Goal: Task Accomplishment & Management: Use online tool/utility

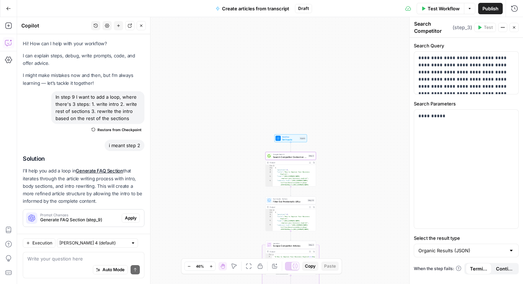
scroll to position [5205, 0]
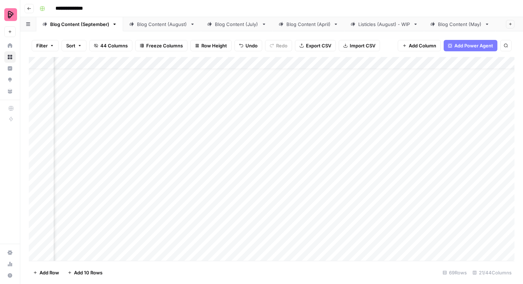
scroll to position [0, 337]
click at [171, 27] on div "Blog Content (August)" at bounding box center [162, 24] width 50 height 7
click at [369, 132] on div "Add Column" at bounding box center [272, 159] width 486 height 204
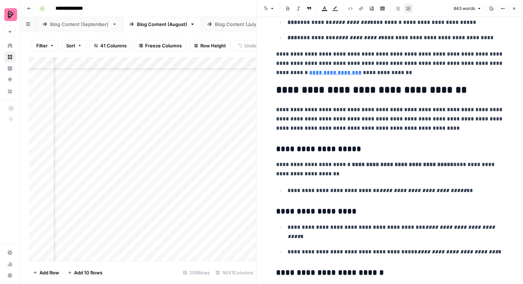
scroll to position [550, 0]
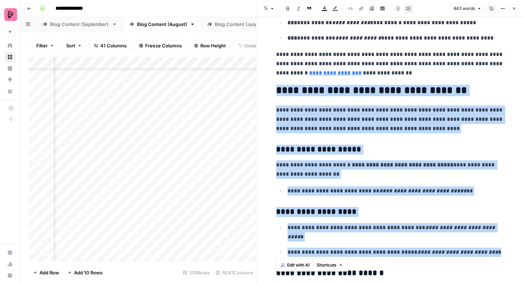
drag, startPoint x: 274, startPoint y: 87, endPoint x: 499, endPoint y: 252, distance: 278.8
copy div "**********"
